Goal: Task Accomplishment & Management: Manage account settings

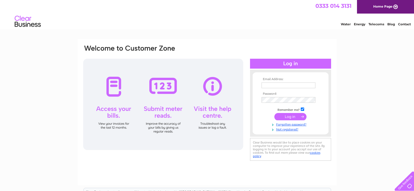
click at [286, 84] on input "text" at bounding box center [289, 86] width 54 height 6
type input "[EMAIL_ADDRESS][DOMAIN_NAME]"
click at [295, 118] on input "submit" at bounding box center [290, 117] width 32 height 7
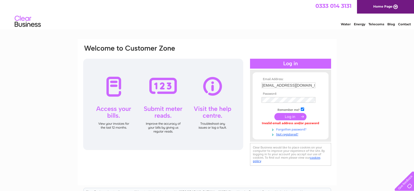
click at [287, 129] on link "Forgotten password?" at bounding box center [291, 129] width 59 height 5
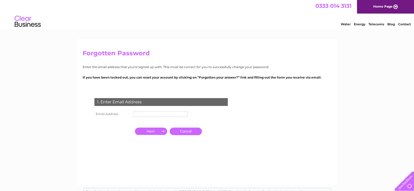
click at [147, 114] on input "text" at bounding box center [161, 114] width 54 height 6
type input "[EMAIL_ADDRESS][DOMAIN_NAME]"
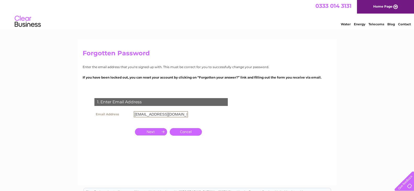
click at [150, 133] on input "button" at bounding box center [151, 131] width 32 height 7
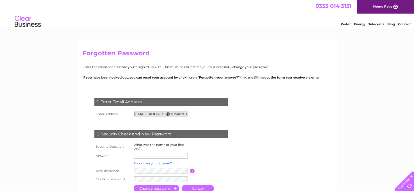
click at [156, 155] on input "text" at bounding box center [161, 156] width 54 height 6
type input "ramu"
click at [273, 179] on form "1. Enter Email Address Email Address info@matrixmetcorp.co.uk Cancel" at bounding box center [207, 146] width 249 height 117
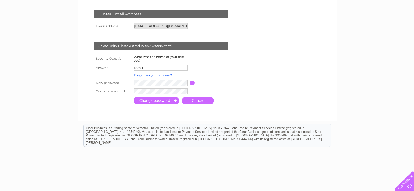
scroll to position [89, 0]
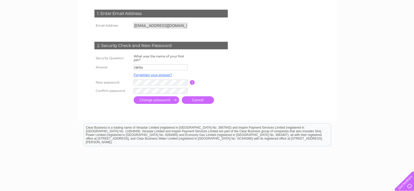
click at [151, 99] on input "submit" at bounding box center [157, 101] width 46 height 8
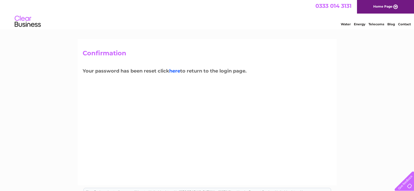
click at [174, 72] on link "here" at bounding box center [174, 71] width 11 height 6
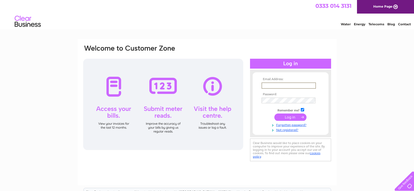
click at [267, 84] on input "text" at bounding box center [289, 86] width 54 height 6
type input "[EMAIL_ADDRESS][DOMAIN_NAME]"
click at [294, 116] on input "submit" at bounding box center [290, 117] width 32 height 7
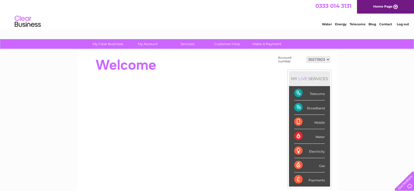
click at [318, 60] on select "30273923" at bounding box center [319, 59] width 24 height 6
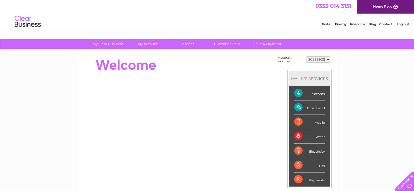
click at [318, 60] on select "30273923" at bounding box center [319, 59] width 24 height 6
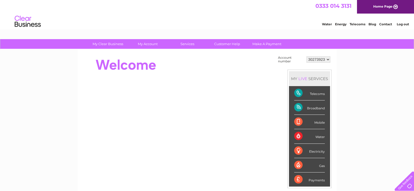
click at [318, 60] on select "30273923" at bounding box center [319, 59] width 24 height 6
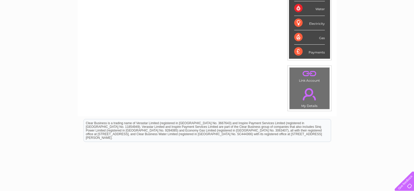
scroll to position [128, 0]
click at [316, 86] on link "." at bounding box center [309, 95] width 37 height 18
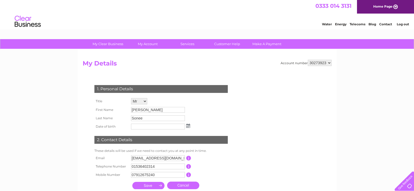
click at [316, 61] on select "30273923" at bounding box center [320, 63] width 24 height 6
click at [264, 44] on link "Make A Payment" at bounding box center [266, 44] width 43 height 10
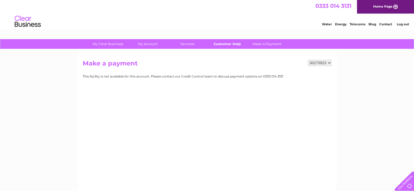
click at [234, 43] on link "Customer Help" at bounding box center [227, 44] width 43 height 10
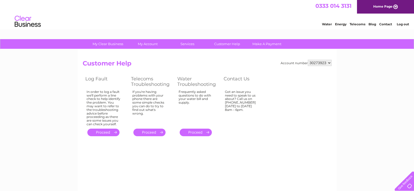
click at [149, 132] on link "." at bounding box center [149, 133] width 32 height 8
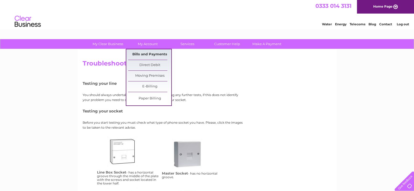
click at [143, 53] on link "Bills and Payments" at bounding box center [149, 54] width 43 height 10
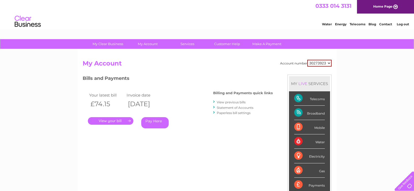
click at [105, 121] on link "." at bounding box center [111, 121] width 46 height 8
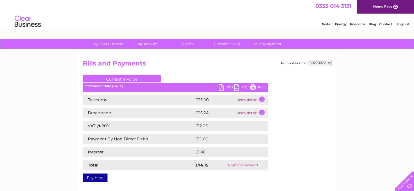
click at [229, 86] on link "PDF" at bounding box center [227, 88] width 16 height 8
